Goal: Check status

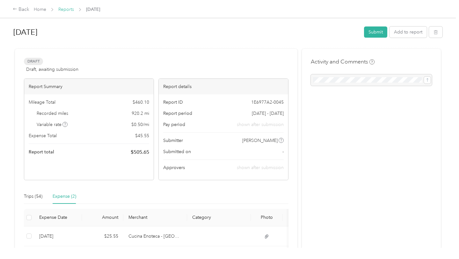
scroll to position [24, 0]
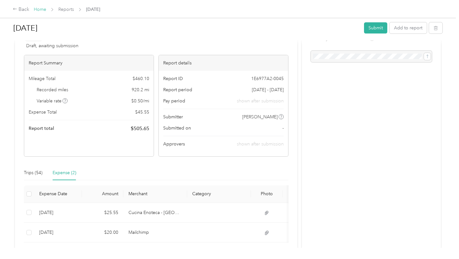
click at [42, 9] on link "Home" at bounding box center [40, 9] width 12 height 5
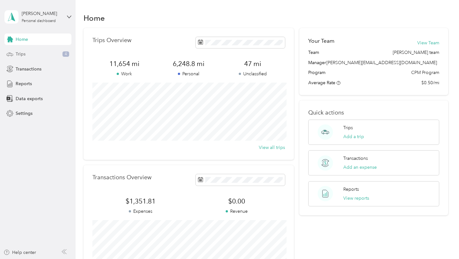
click at [50, 56] on div "Trips 4" at bounding box center [37, 53] width 67 height 11
